Goal: Information Seeking & Learning: Learn about a topic

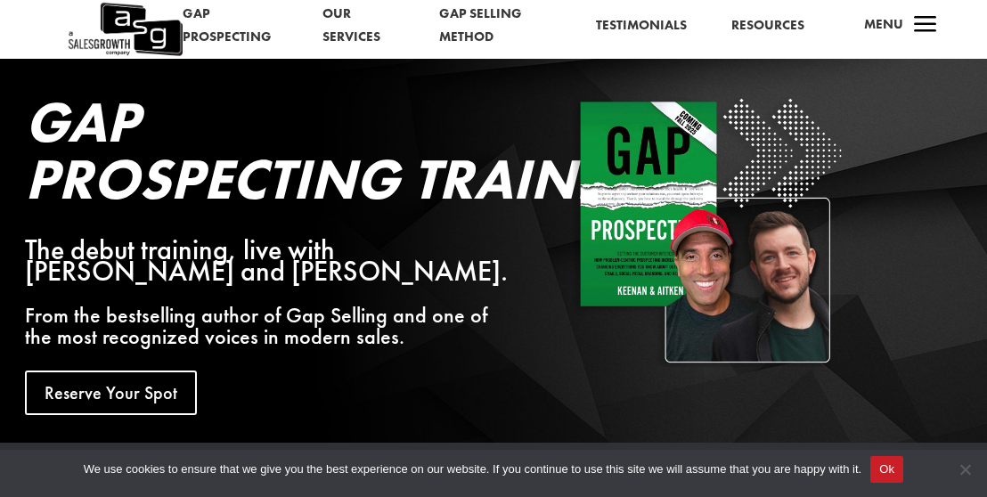
click at [913, 25] on span "a" at bounding box center [925, 26] width 36 height 36
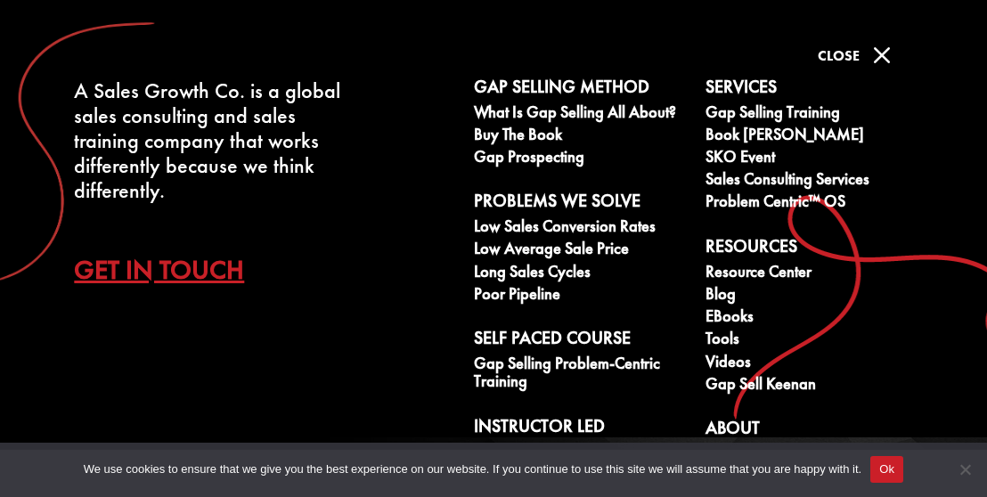
click at [881, 48] on span "M" at bounding box center [882, 55] width 36 height 36
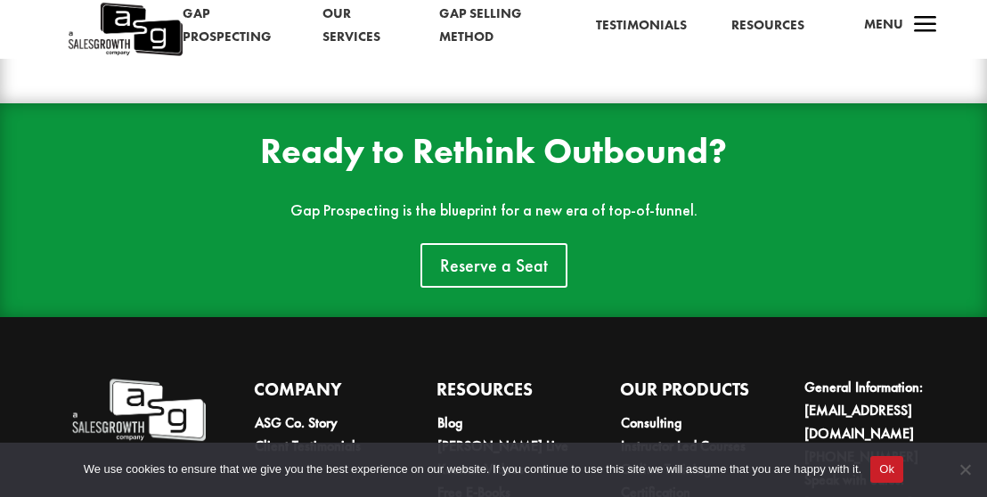
scroll to position [2698, 0]
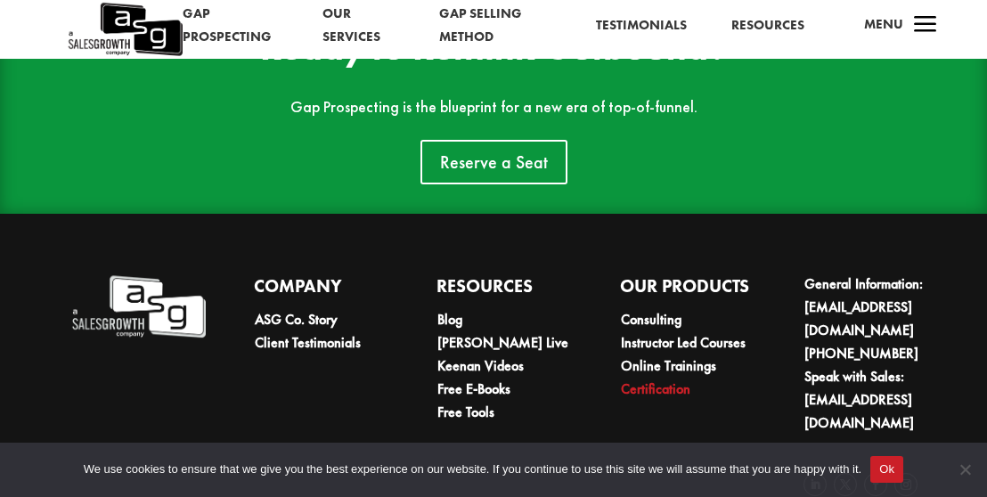
click at [673, 379] on link "Certification" at bounding box center [655, 388] width 69 height 19
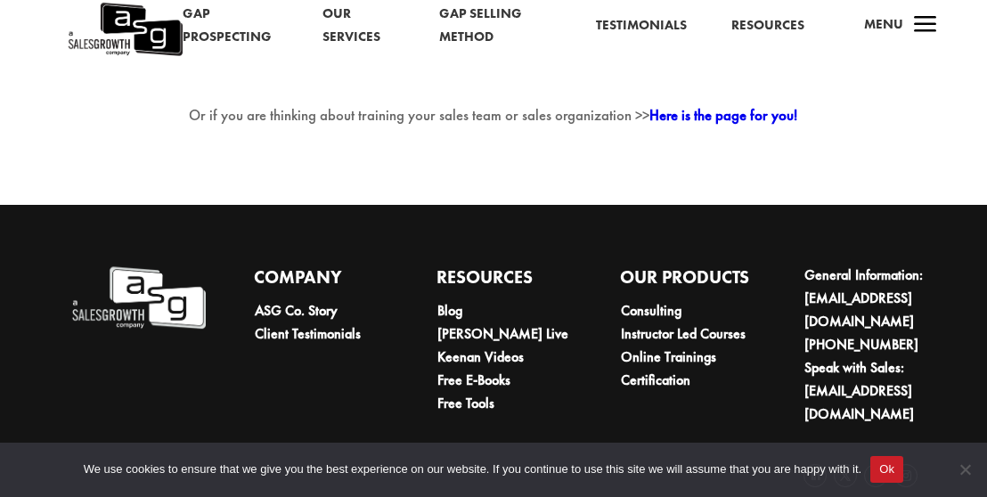
scroll to position [3216, 0]
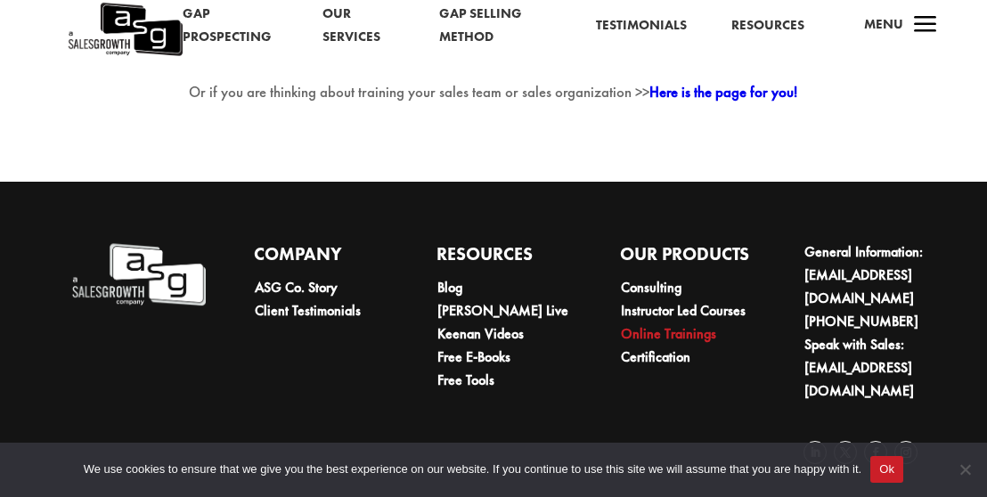
click at [654, 343] on link "Online Trainings" at bounding box center [668, 333] width 95 height 19
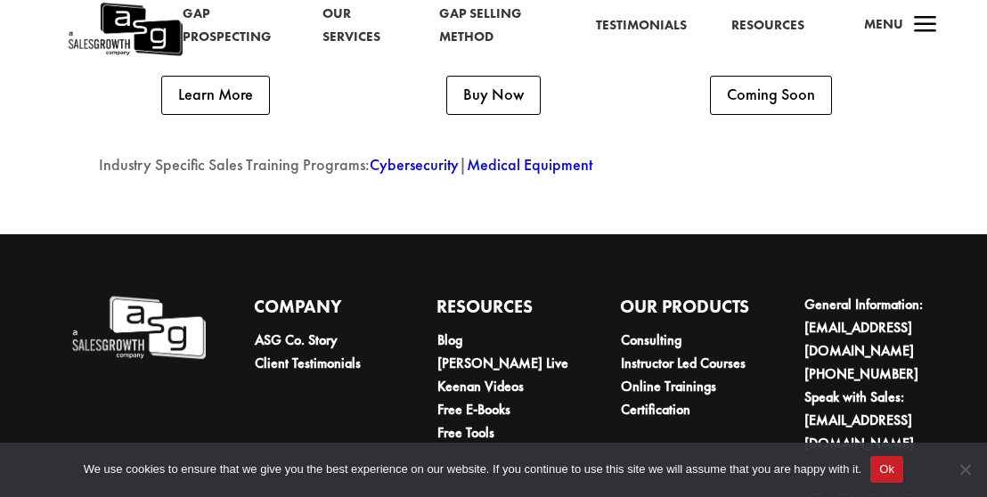
scroll to position [4484, 0]
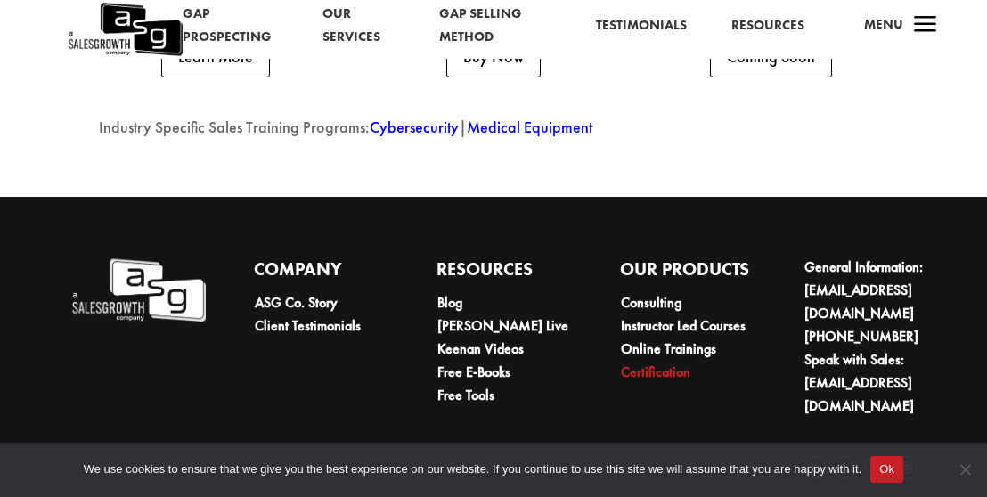
click at [674, 368] on link "Certification" at bounding box center [655, 371] width 69 height 19
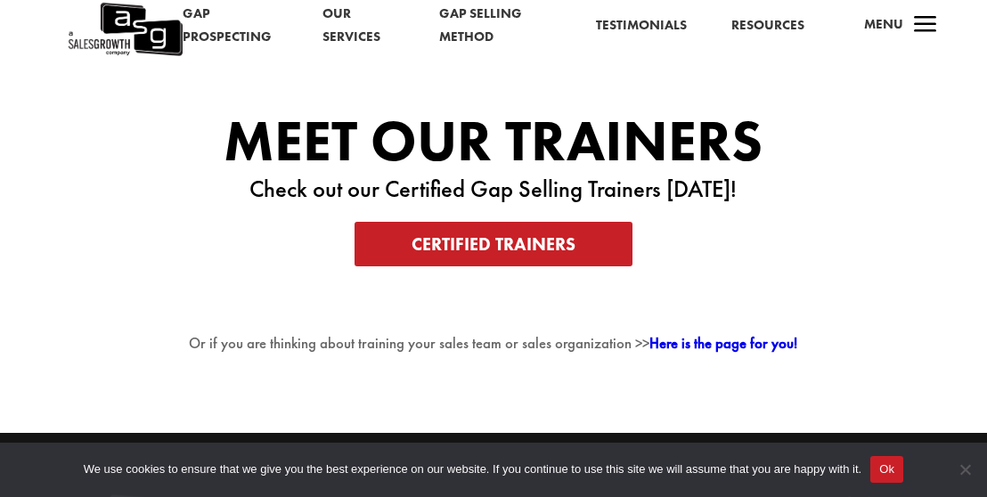
scroll to position [2860, 0]
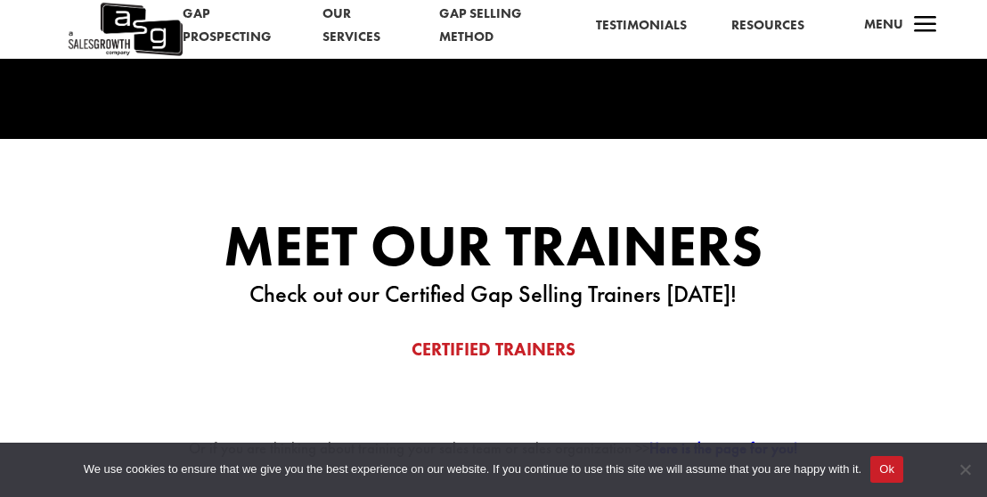
click at [564, 349] on link "Certified Trainers" at bounding box center [493, 349] width 278 height 45
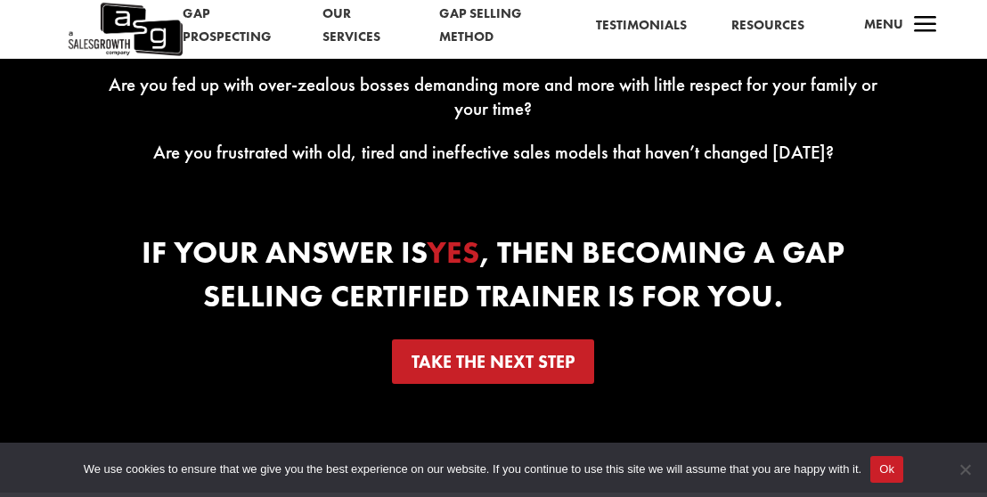
scroll to position [2504, 0]
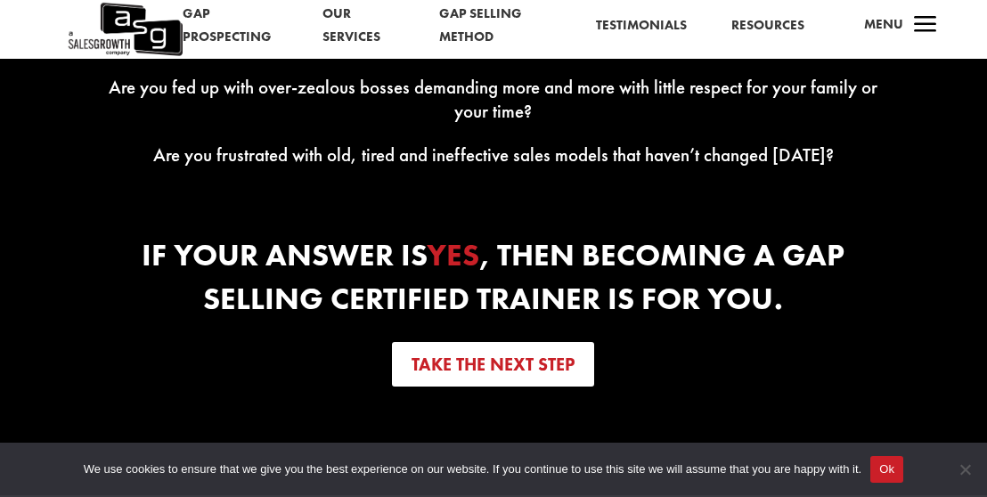
click at [511, 373] on link "Take the next step" at bounding box center [493, 364] width 202 height 45
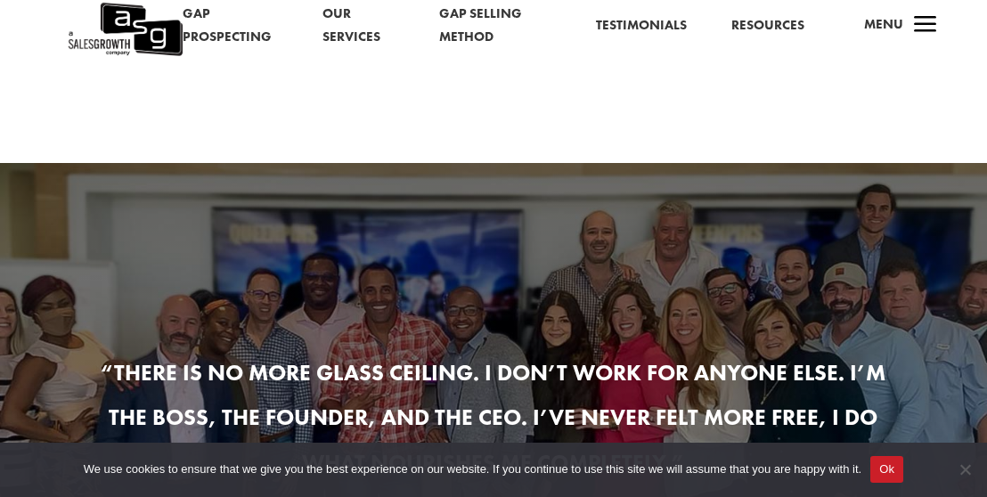
scroll to position [1079, 0]
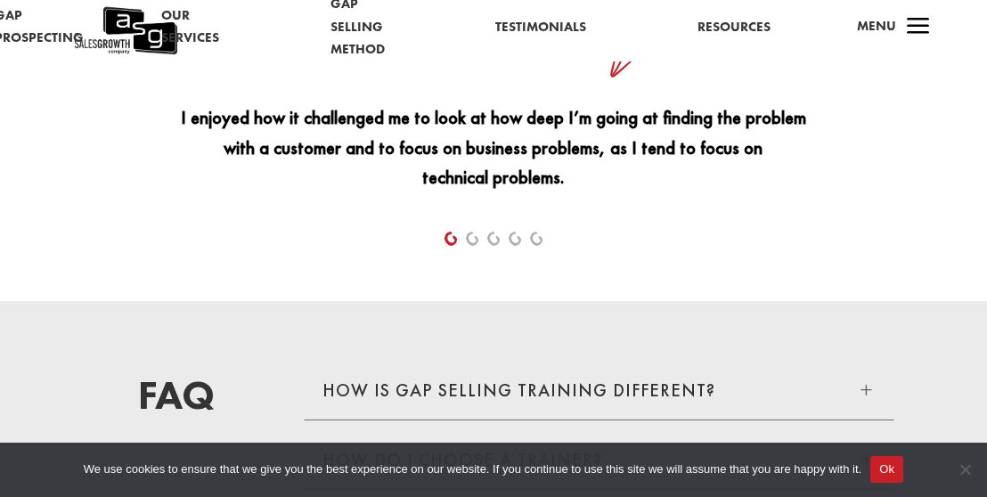
scroll to position [2421, 0]
